Goal: Information Seeking & Learning: Check status

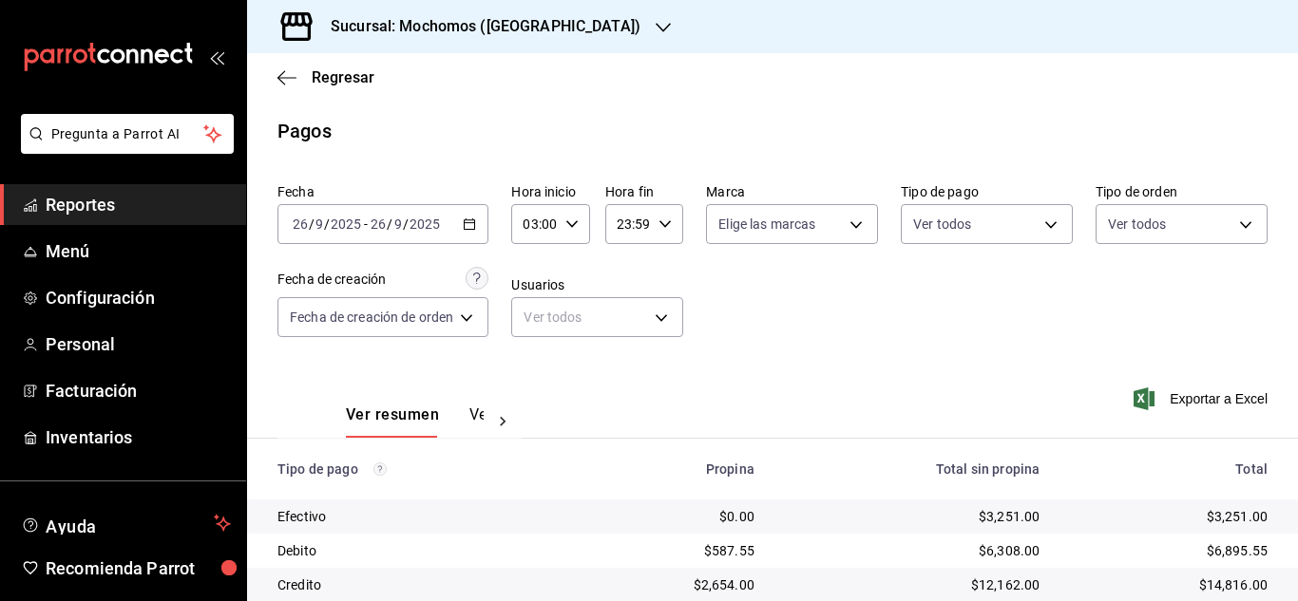
scroll to position [170, 0]
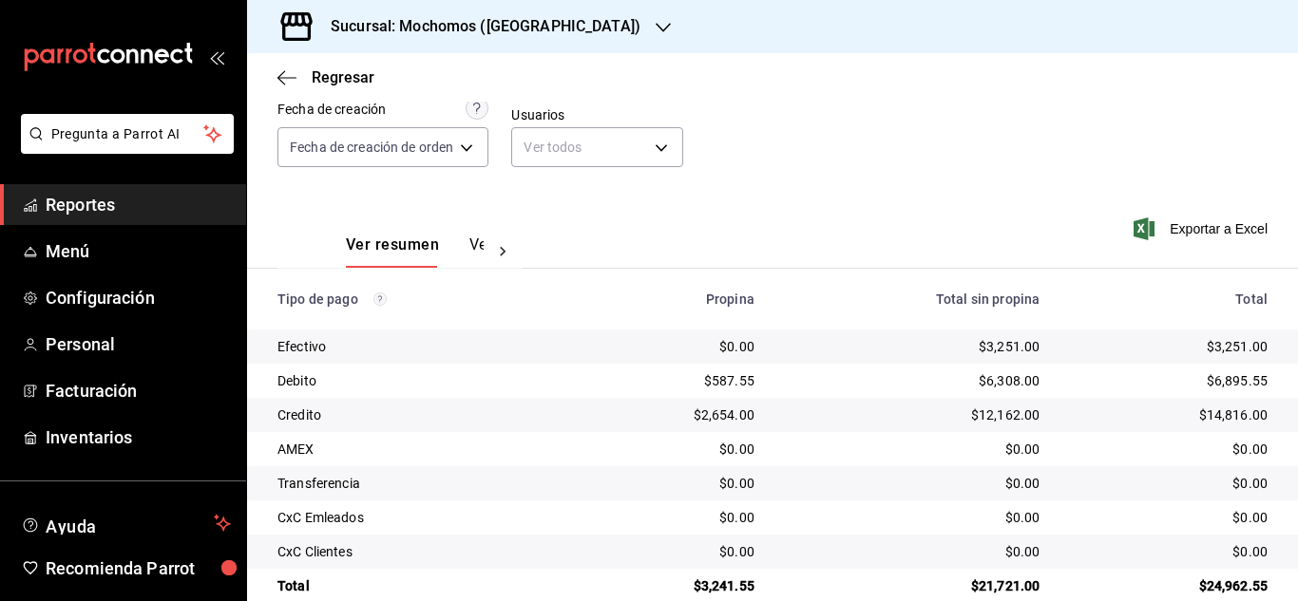
click at [153, 211] on span "Reportes" at bounding box center [138, 205] width 185 height 26
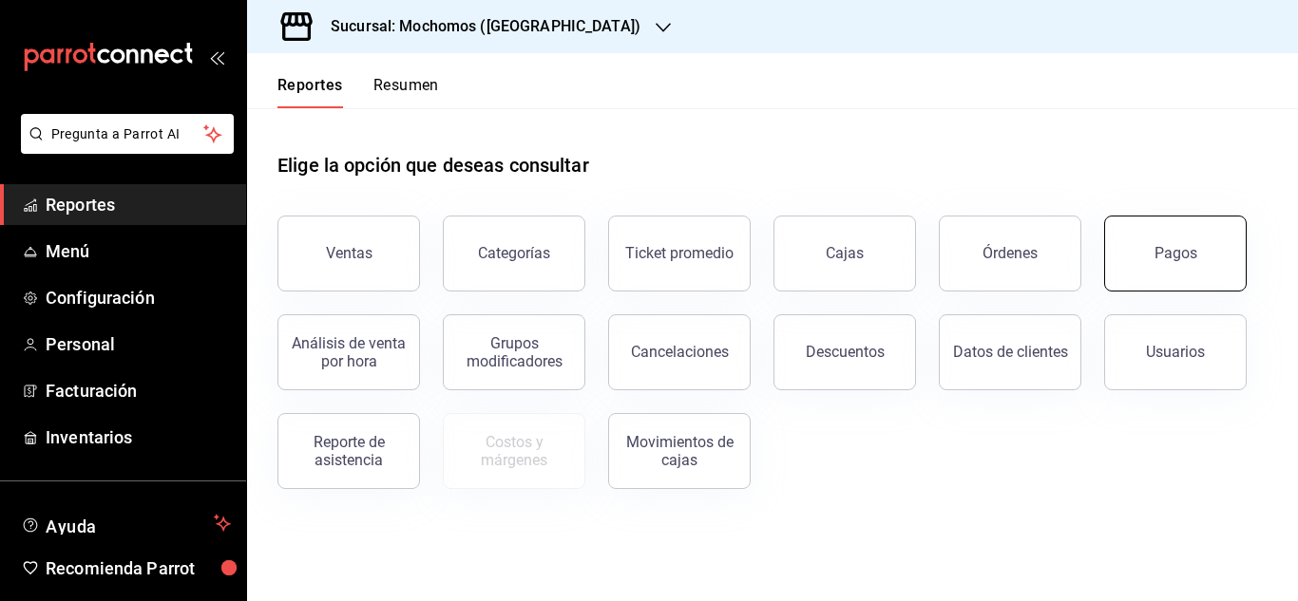
click at [1185, 264] on button "Pagos" at bounding box center [1175, 254] width 143 height 76
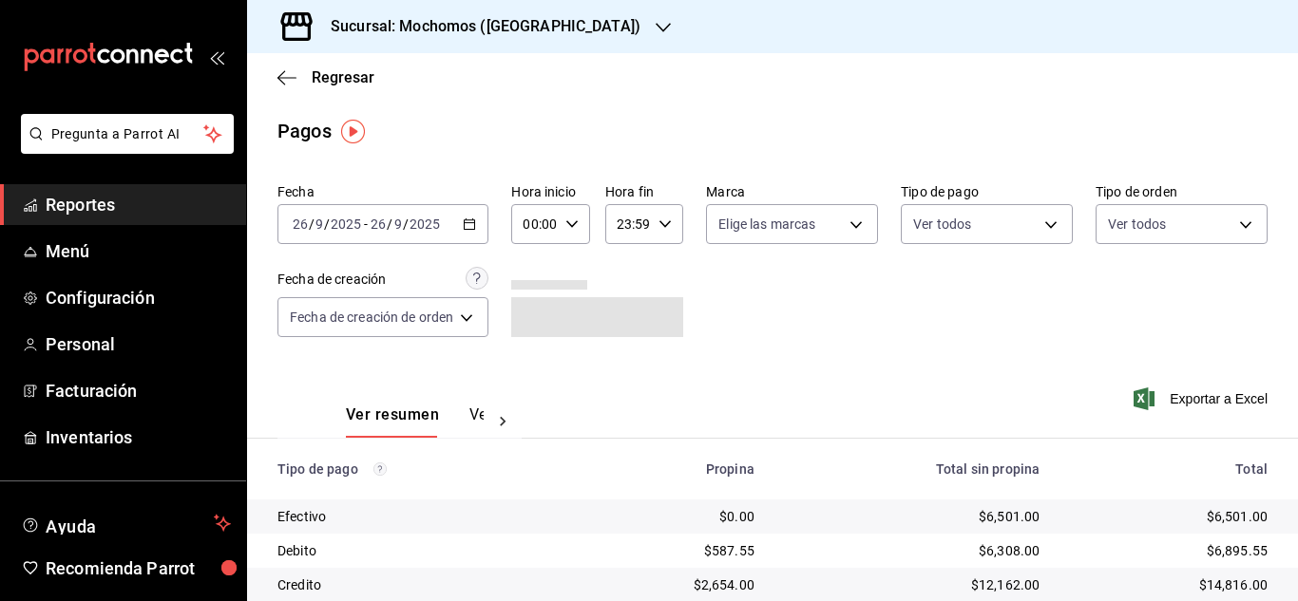
click at [439, 227] on input "2025" at bounding box center [425, 224] width 32 height 15
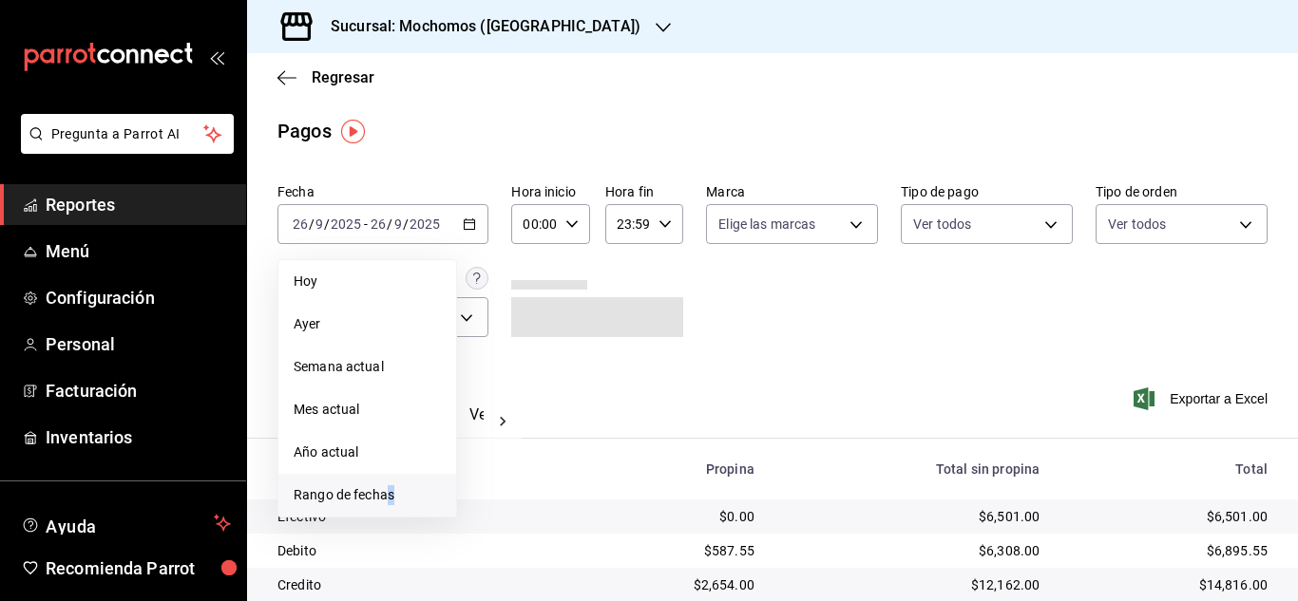
click at [396, 499] on span "Rango de fechas" at bounding box center [367, 495] width 147 height 20
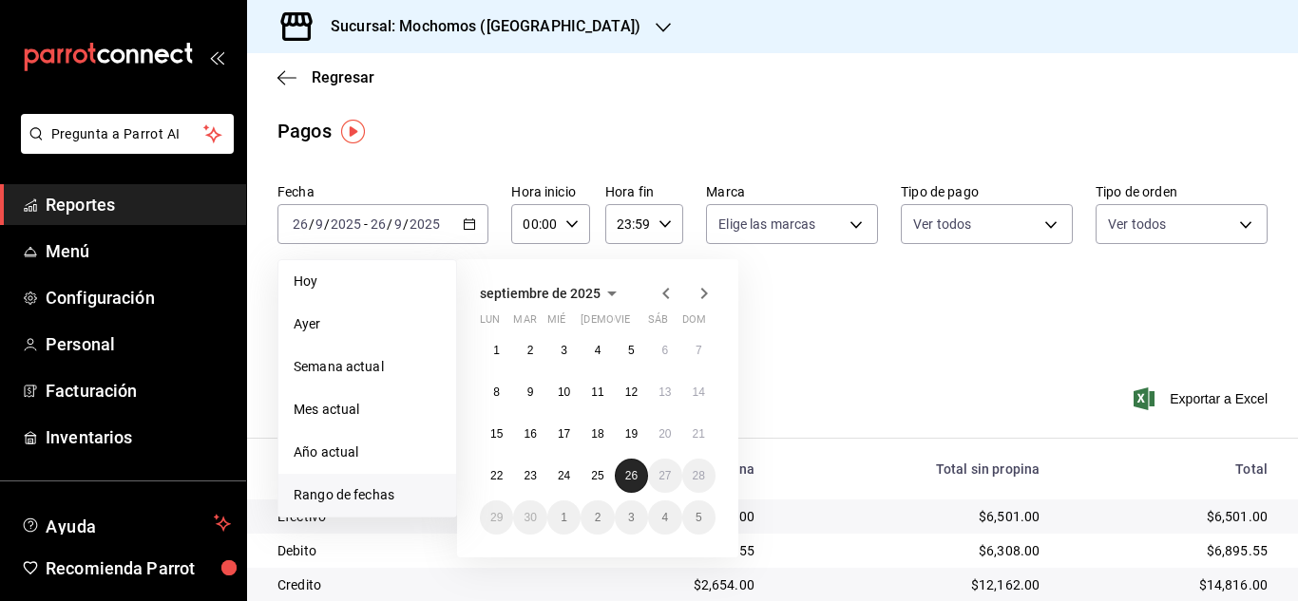
click at [625, 472] on abbr "26" at bounding box center [631, 475] width 12 height 13
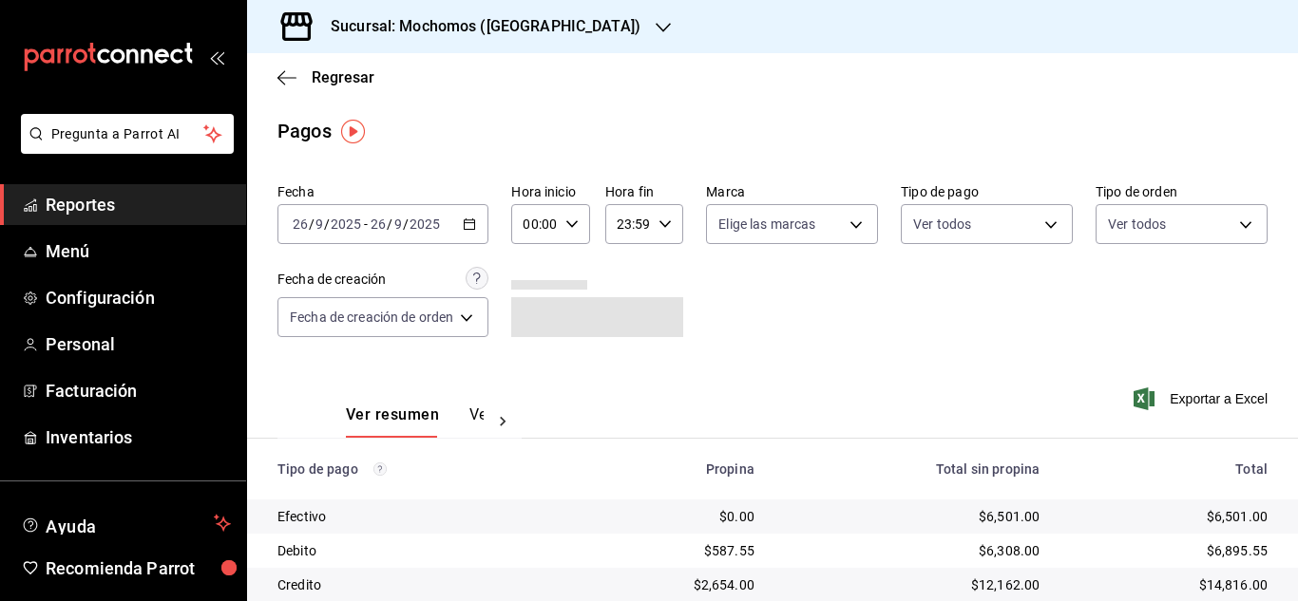
click at [850, 413] on div "Ver resumen Ver pagos Exportar a Excel" at bounding box center [772, 410] width 1051 height 101
click at [569, 222] on icon "button" at bounding box center [571, 224] width 13 height 13
click at [531, 311] on span "03" at bounding box center [533, 314] width 8 height 15
type input "03:00"
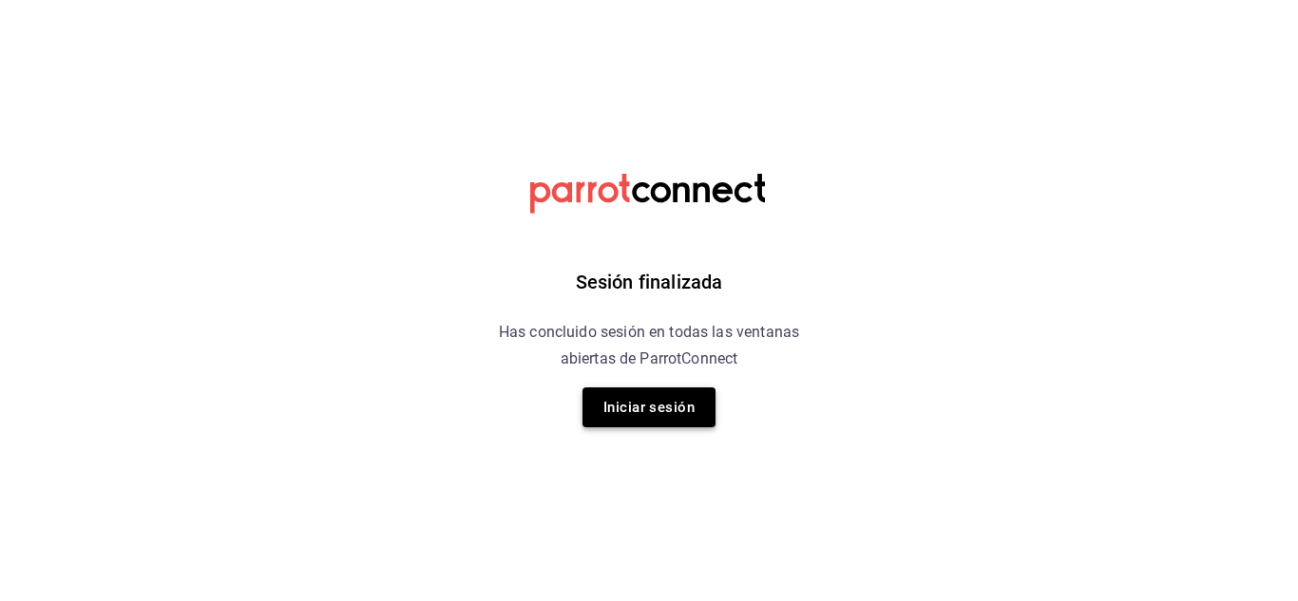
click at [656, 416] on button "Iniciar sesión" at bounding box center [648, 408] width 133 height 40
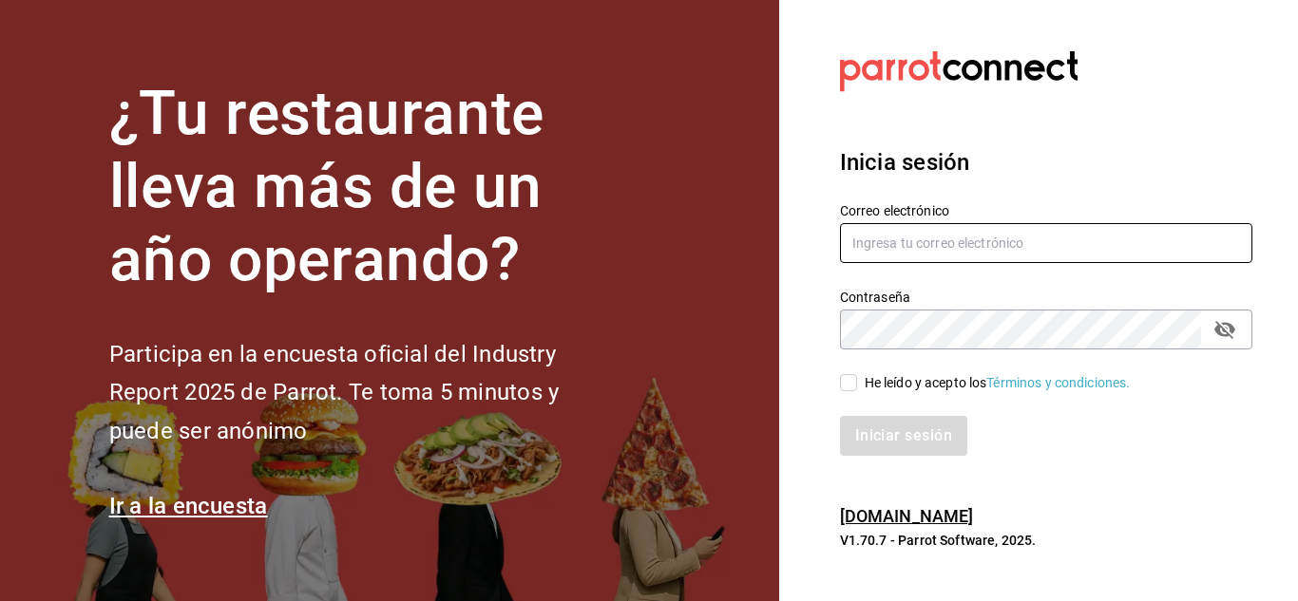
type input "[PERSON_NAME][EMAIL_ADDRESS][PERSON_NAME][DOMAIN_NAME]"
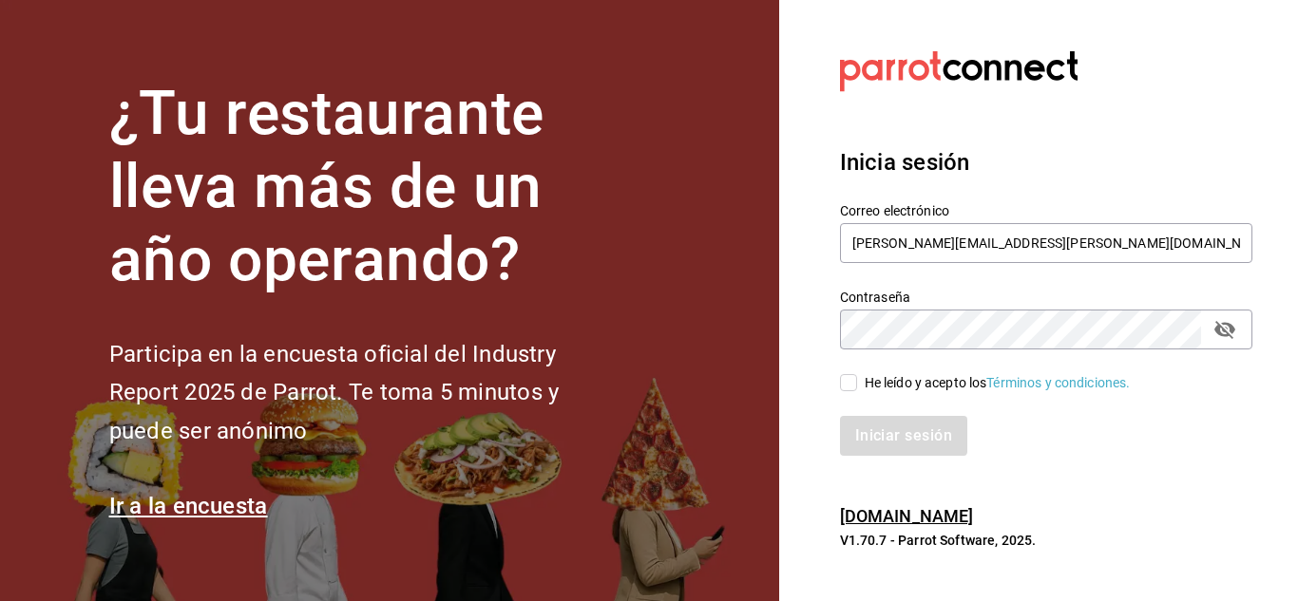
click at [847, 380] on input "He leído y acepto los Términos y condiciones." at bounding box center [848, 382] width 17 height 17
checkbox input "true"
click at [867, 435] on button "Iniciar sesión" at bounding box center [904, 436] width 129 height 40
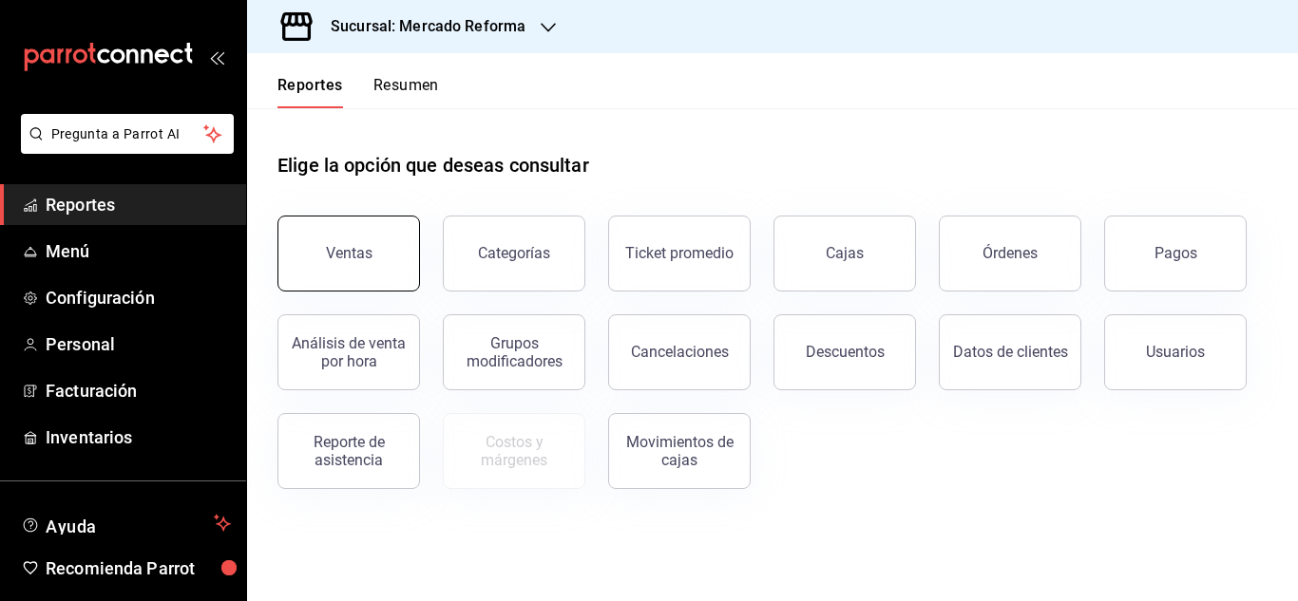
click at [359, 236] on button "Ventas" at bounding box center [348, 254] width 143 height 76
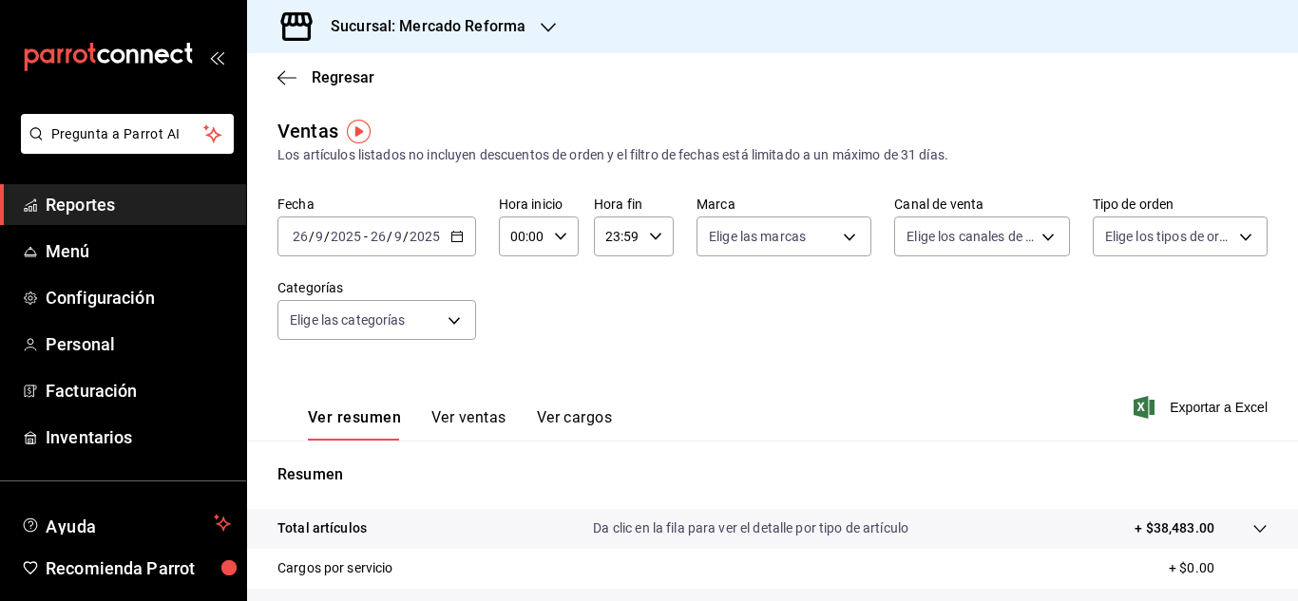
click at [563, 241] on icon "button" at bounding box center [560, 236] width 13 height 13
click at [521, 364] on span "06" at bounding box center [517, 368] width 9 height 15
type input "06:00"
click at [753, 375] on div at bounding box center [649, 300] width 1298 height 601
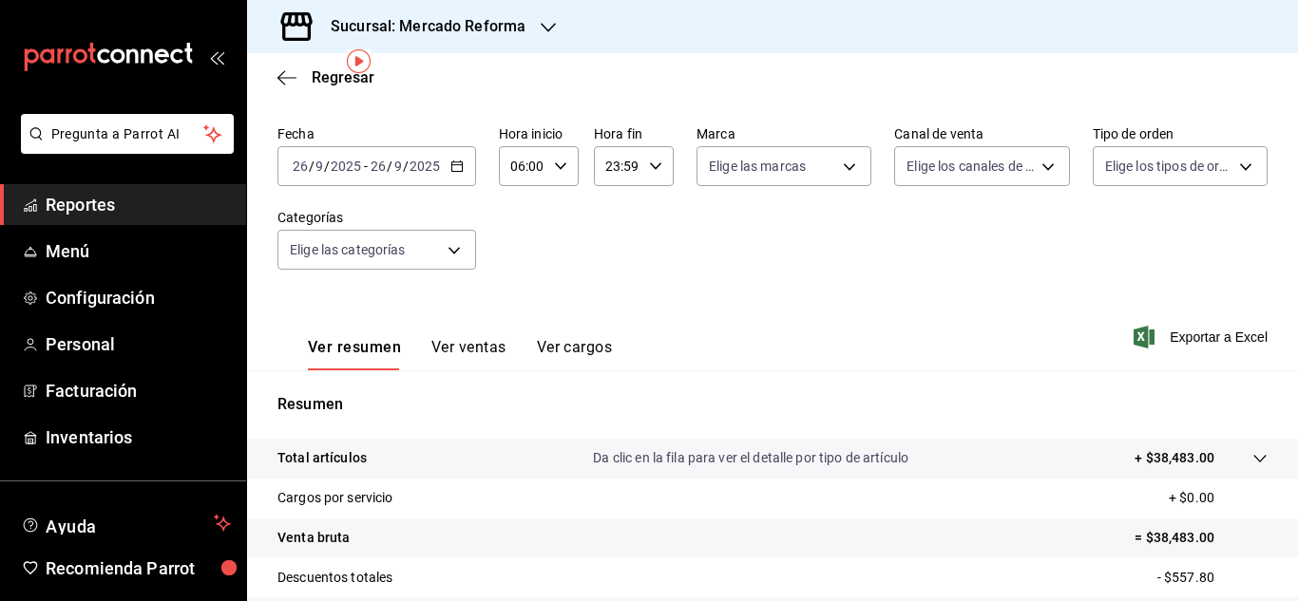
scroll to position [309, 0]
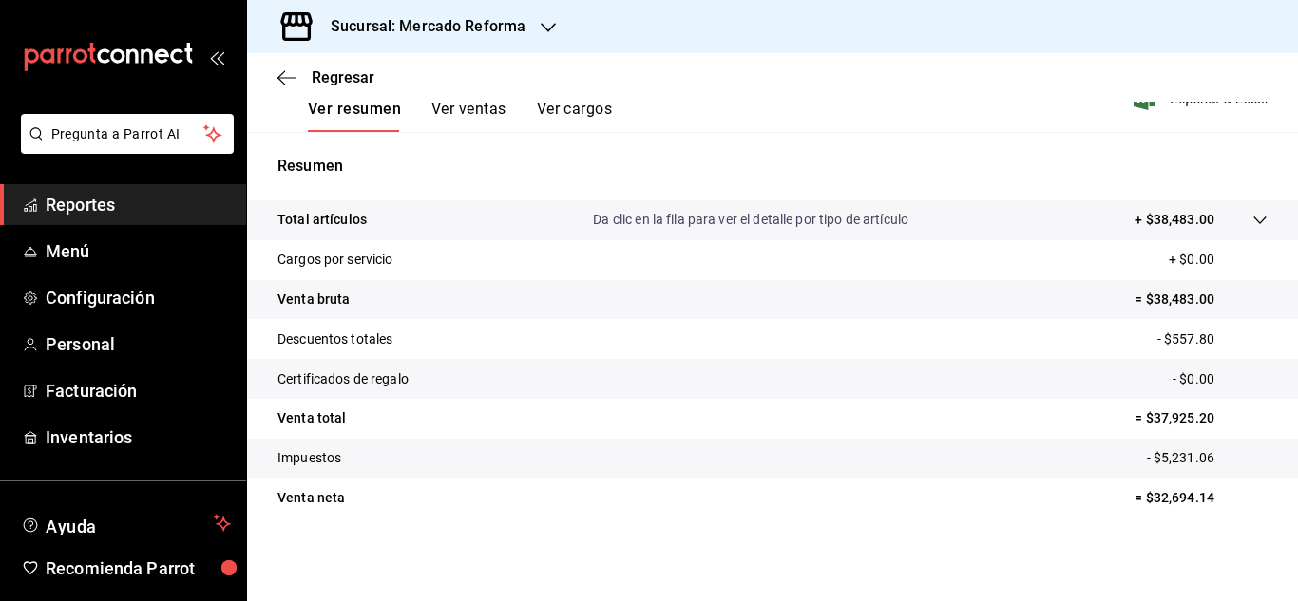
click at [110, 207] on span "Reportes" at bounding box center [138, 205] width 185 height 26
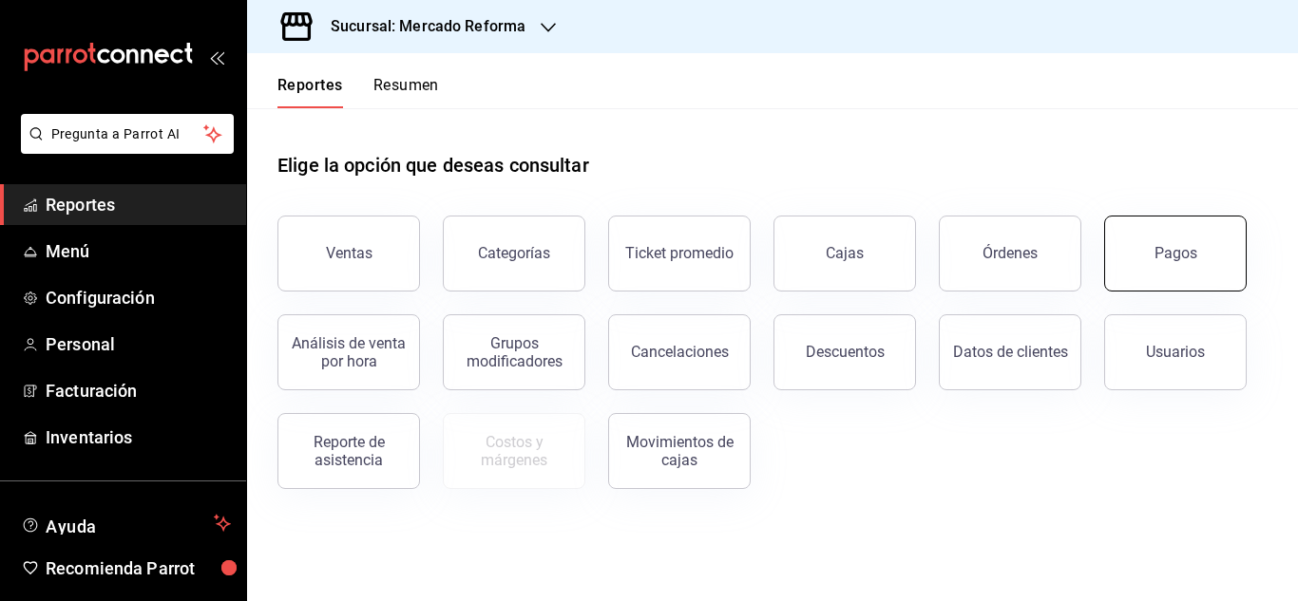
click at [1193, 226] on button "Pagos" at bounding box center [1175, 254] width 143 height 76
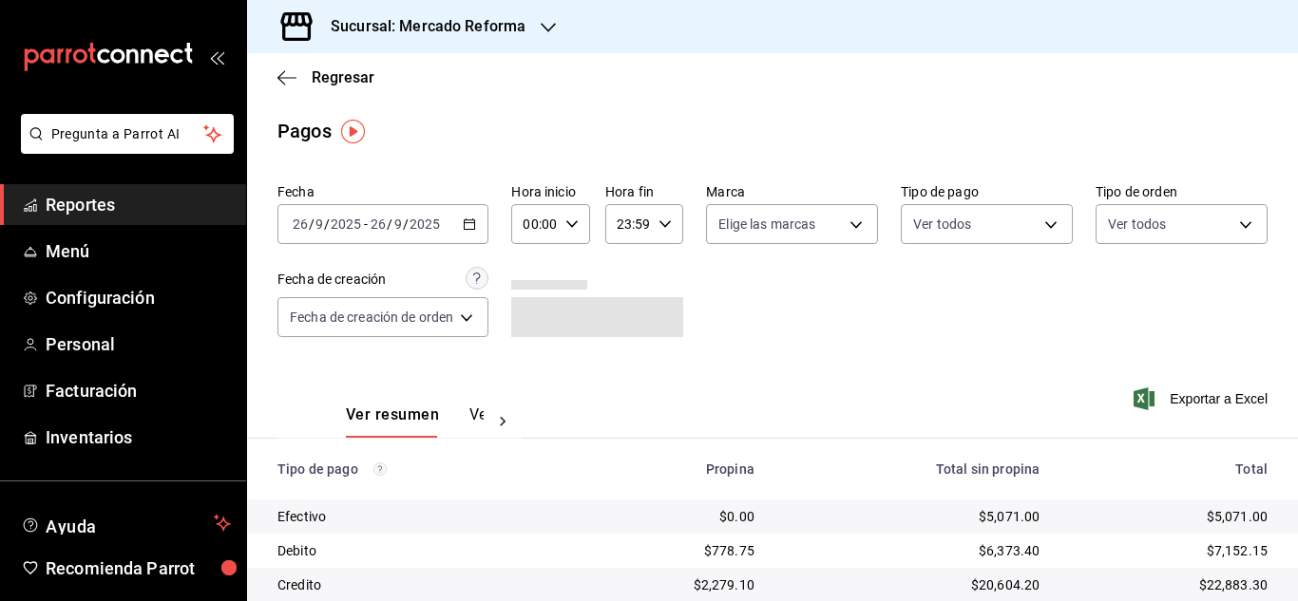
click at [576, 221] on icon "button" at bounding box center [571, 224] width 13 height 13
click at [533, 358] on span "06" at bounding box center [533, 356] width 8 height 15
type input "06:00"
click at [790, 340] on div at bounding box center [649, 300] width 1298 height 601
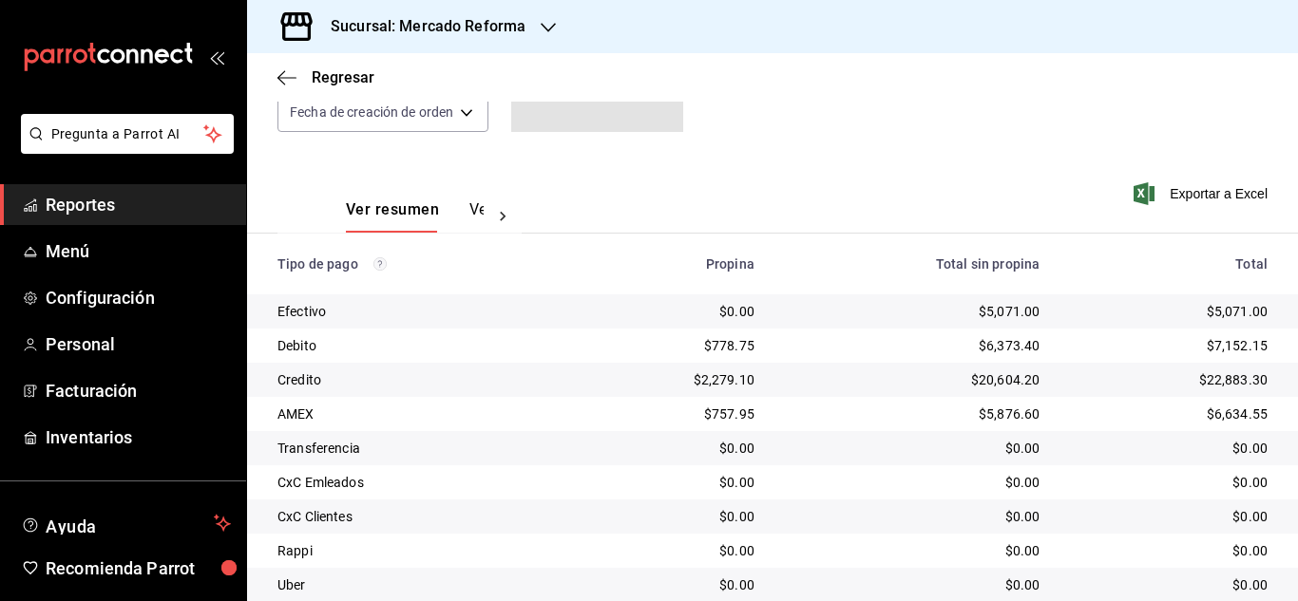
scroll to position [272, 0]
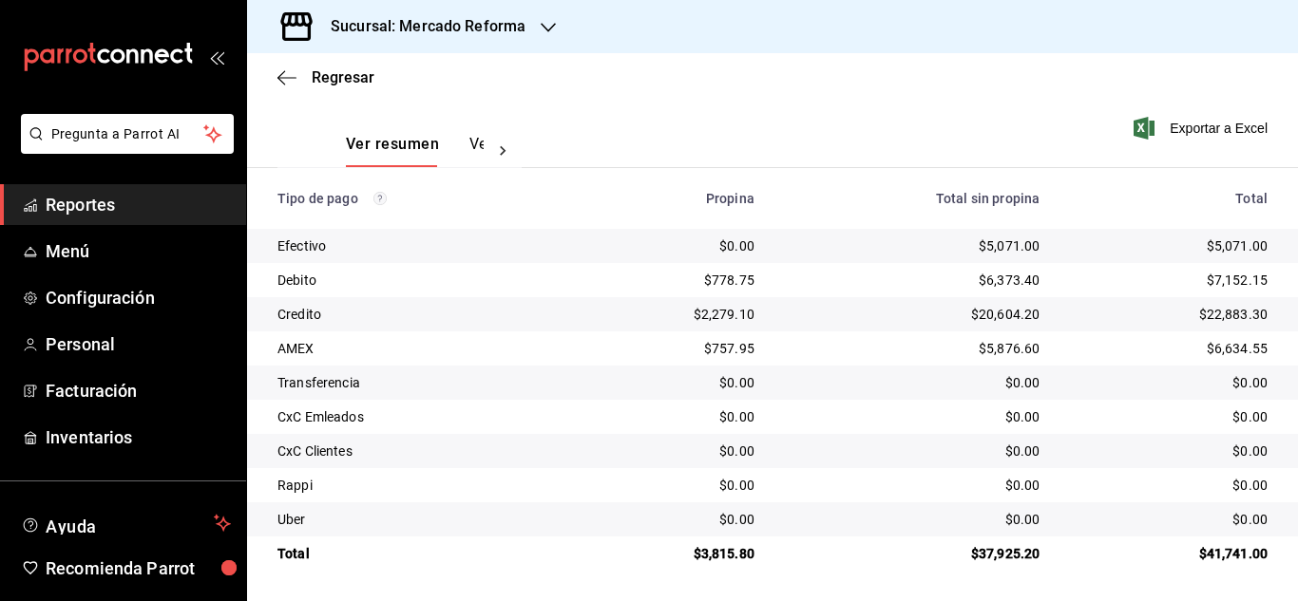
click at [1019, 126] on div "Ver resumen Ver pagos Exportar a Excel" at bounding box center [772, 139] width 1051 height 101
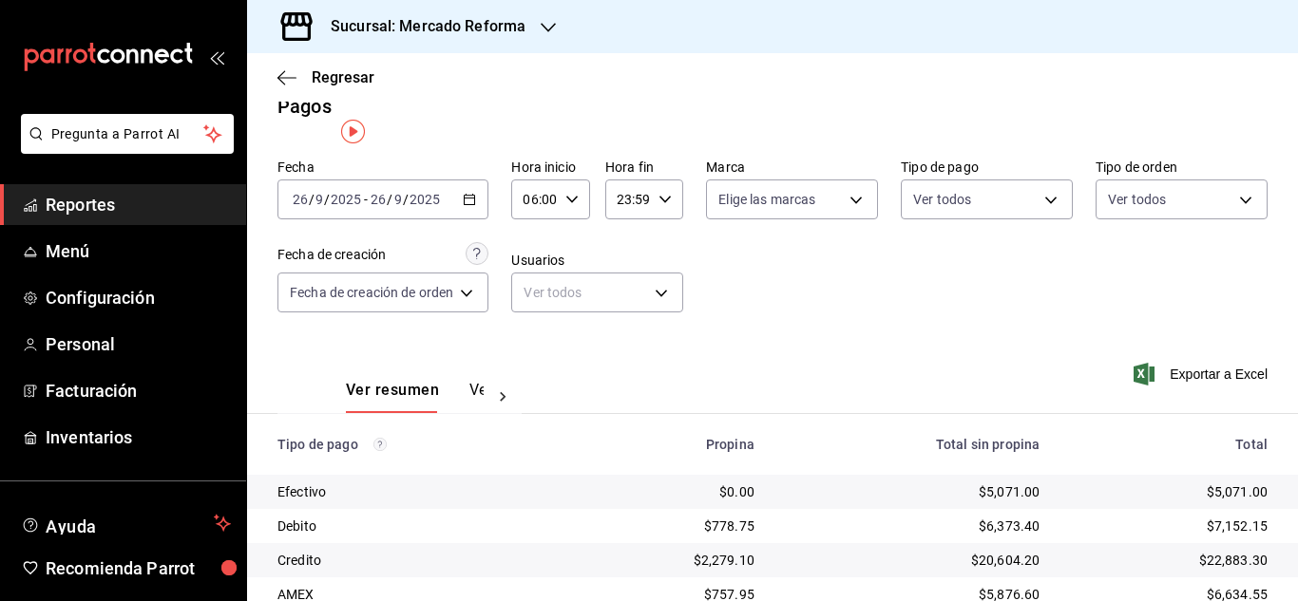
scroll to position [0, 0]
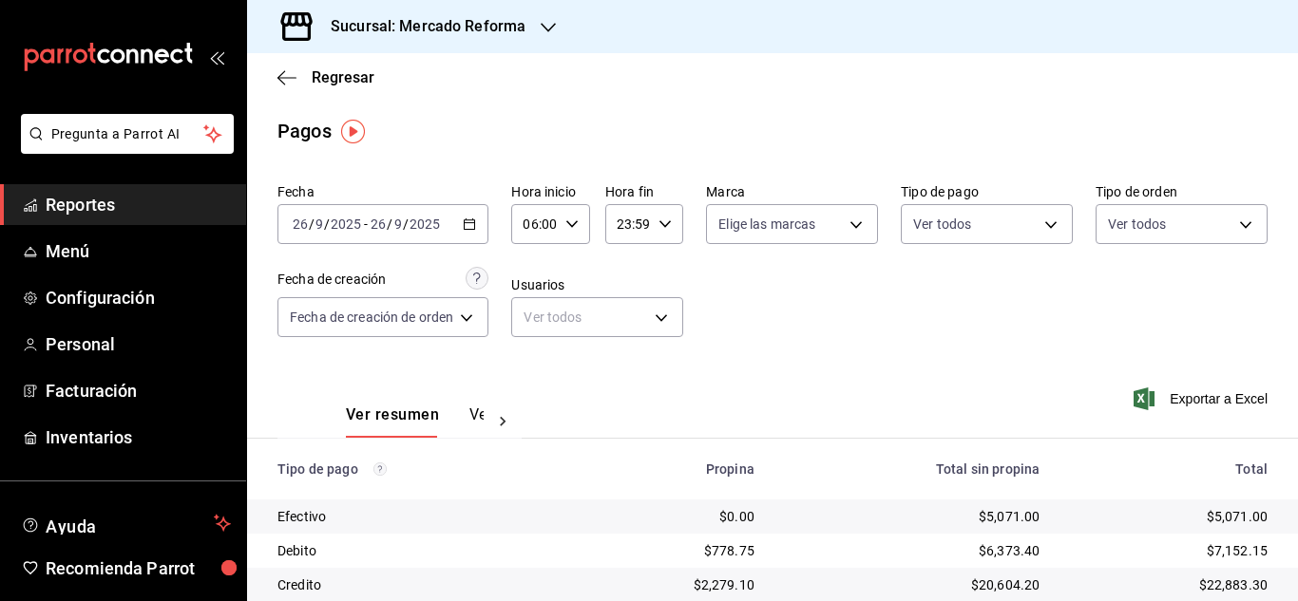
click at [541, 26] on icon "button" at bounding box center [548, 27] width 15 height 15
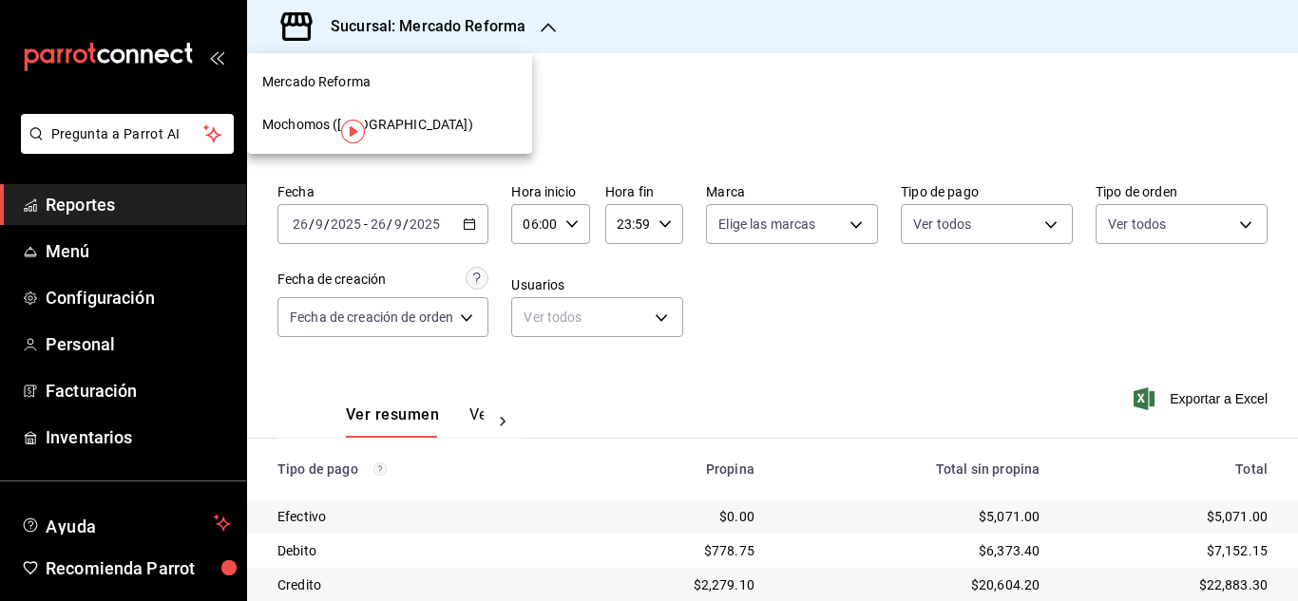
click at [449, 118] on div "Mochomos (Chihuahua)" at bounding box center [389, 125] width 255 height 20
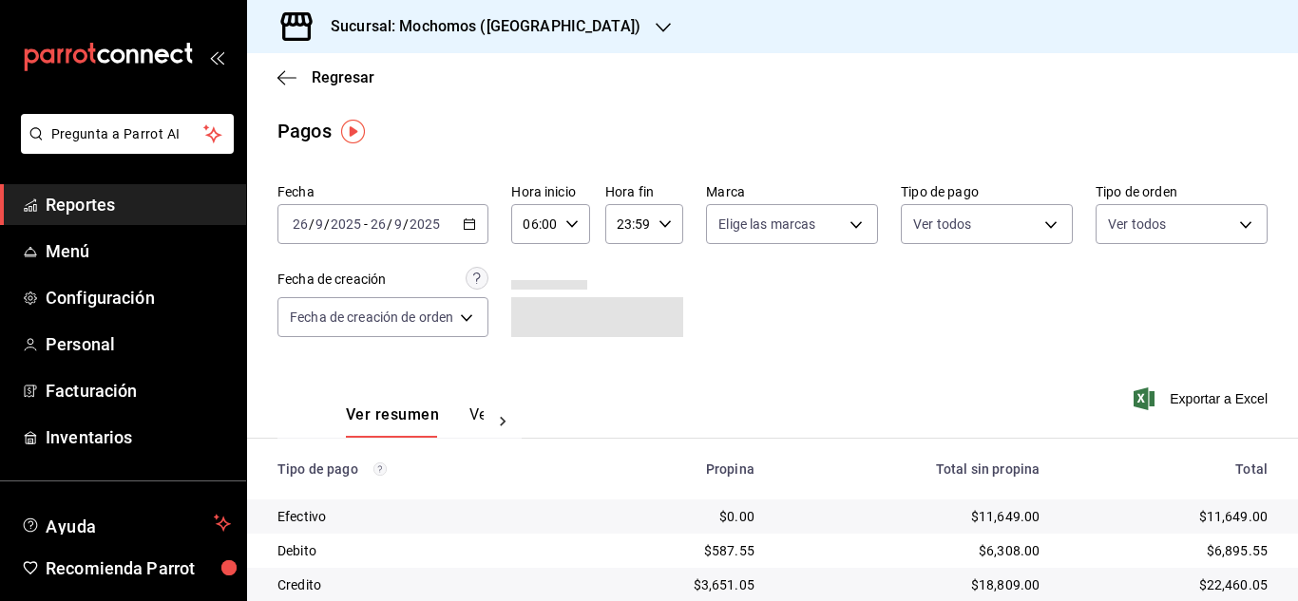
click at [950, 361] on div "Ver resumen Ver pagos Exportar a Excel" at bounding box center [772, 410] width 1051 height 101
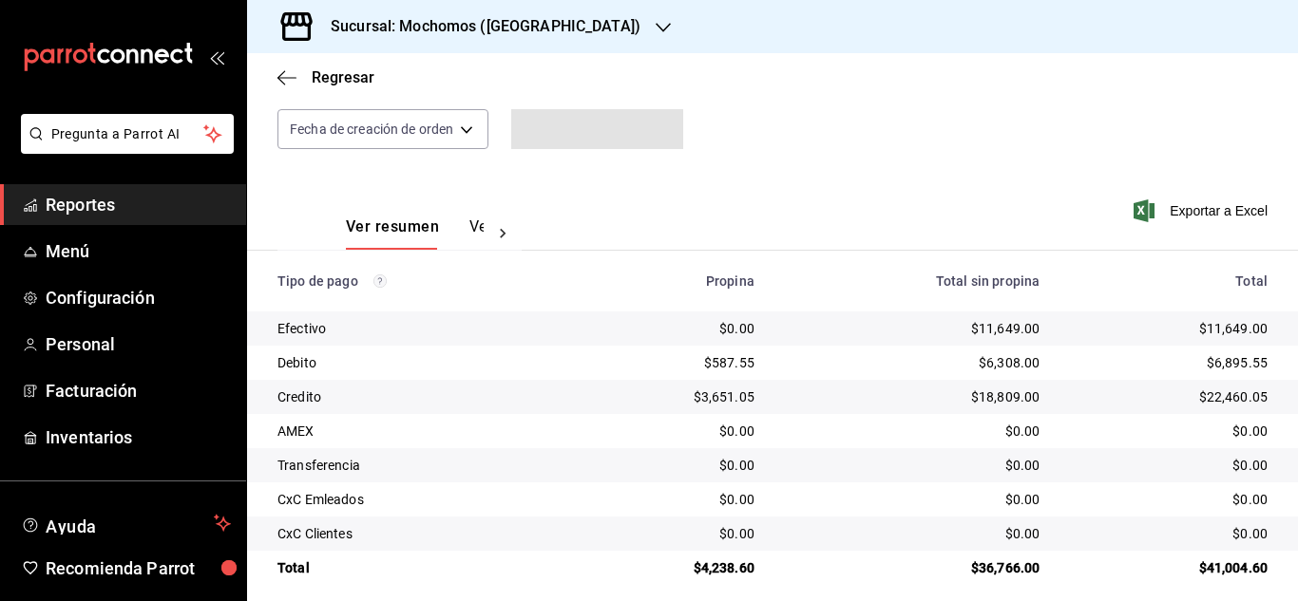
scroll to position [203, 0]
